Goal: Check status: Check status

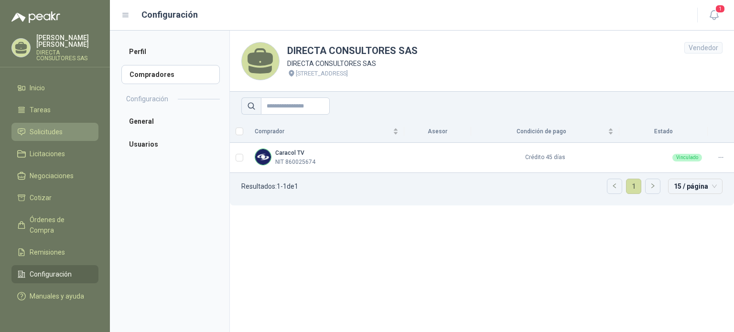
click at [44, 127] on span "Solicitudes" at bounding box center [46, 132] width 33 height 11
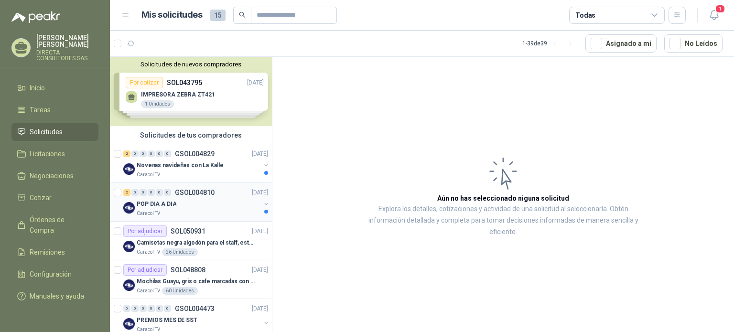
click at [151, 201] on p "POP DIA A DIA" at bounding box center [157, 204] width 40 height 9
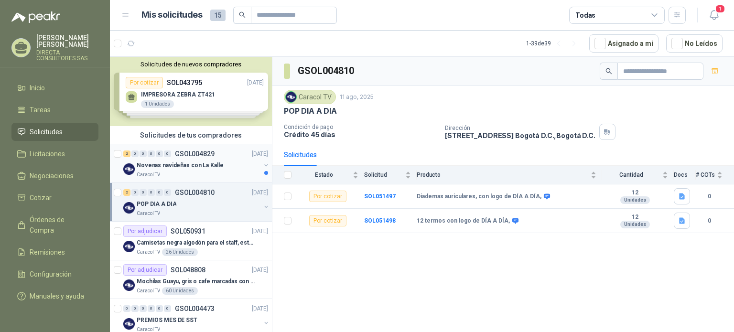
click at [160, 162] on p "Novenas navideñas con La Kalle" at bounding box center [180, 165] width 87 height 9
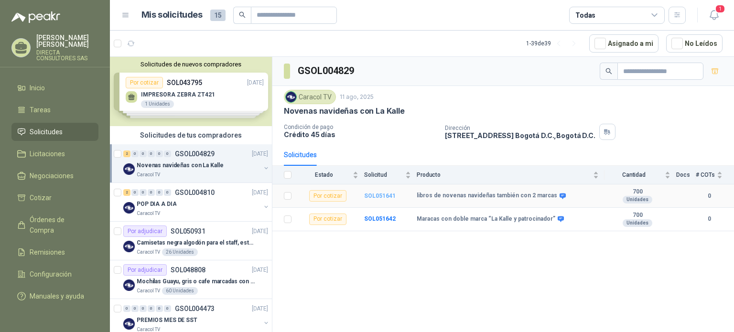
click at [377, 194] on b "SOL051641" at bounding box center [380, 196] width 32 height 7
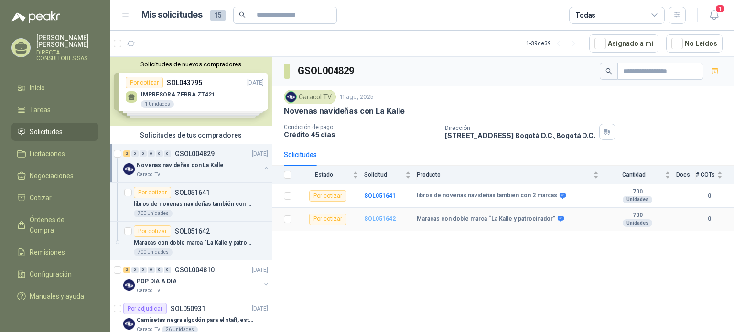
click at [380, 218] on b "SOL051642" at bounding box center [380, 219] width 32 height 7
